Goal: Check status: Check status

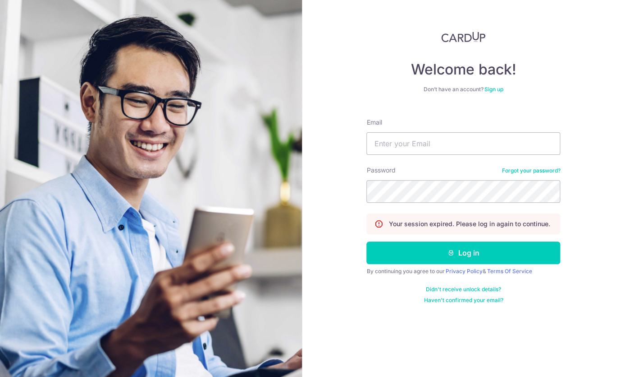
click at [425, 151] on input "Email" at bounding box center [464, 143] width 194 height 23
type input "[EMAIL_ADDRESS][DOMAIN_NAME]"
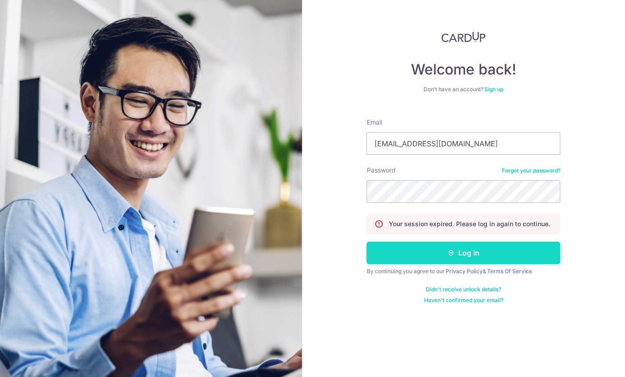
click at [431, 260] on button "Log in" at bounding box center [464, 252] width 194 height 23
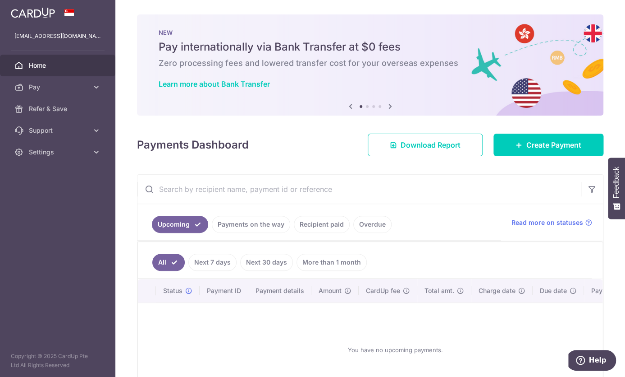
click at [329, 161] on div "× Pause Schedule Pause all future payments in this series Pause just this one p…" at bounding box center [370, 188] width 510 height 377
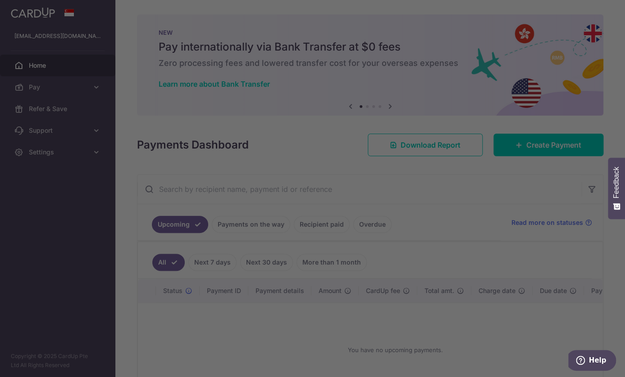
click at [282, 221] on div at bounding box center [312, 188] width 625 height 377
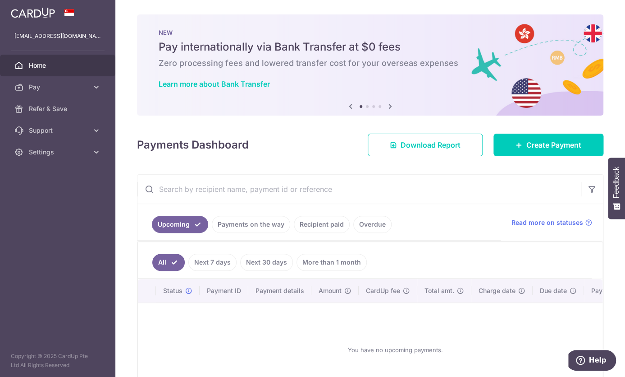
click at [264, 225] on link "Payments on the way" at bounding box center [251, 224] width 78 height 17
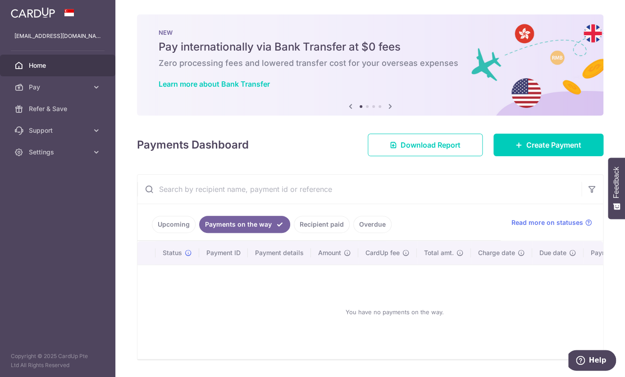
click at [311, 226] on link "Recipient paid" at bounding box center [322, 224] width 56 height 17
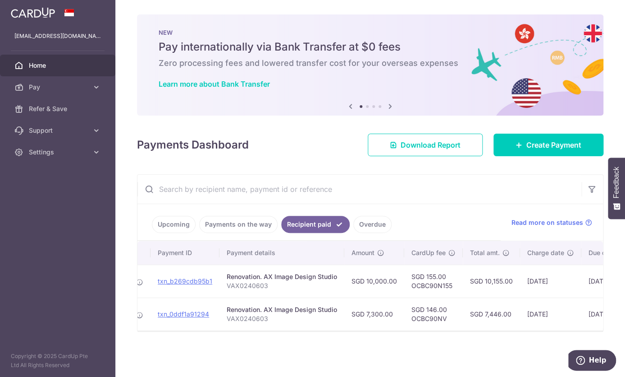
scroll to position [0, 80]
click at [202, 284] on link "txn_b269cdb95b1" at bounding box center [183, 281] width 55 height 8
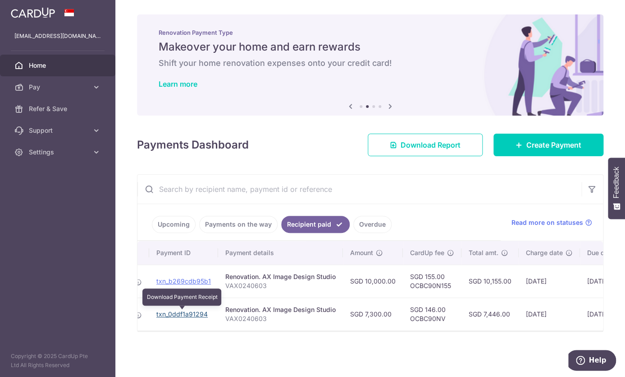
click at [202, 317] on link "txn_0ddf1a91294" at bounding box center [181, 314] width 51 height 8
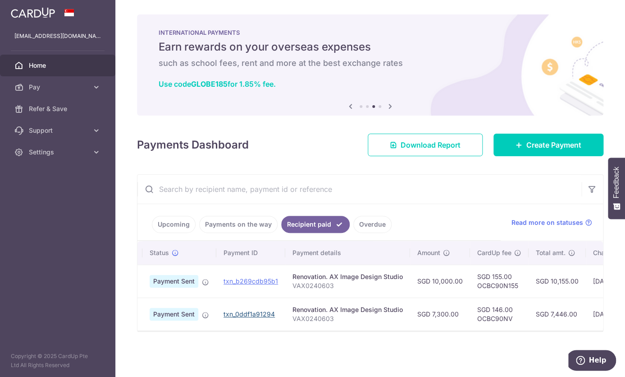
scroll to position [0, 14]
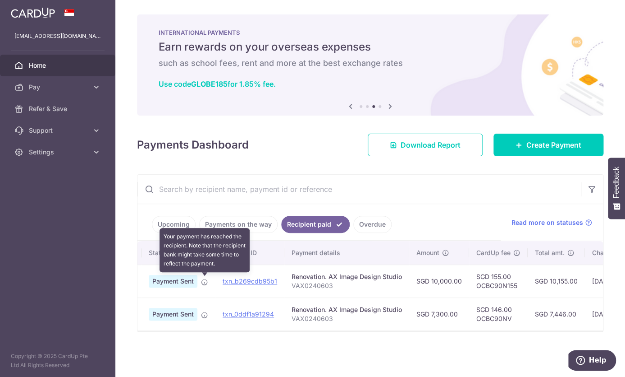
click at [207, 282] on icon at bounding box center [204, 281] width 7 height 7
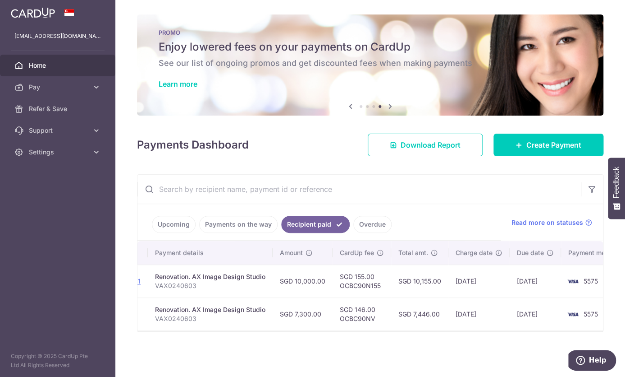
scroll to position [0, 153]
